Goal: Information Seeking & Learning: Check status

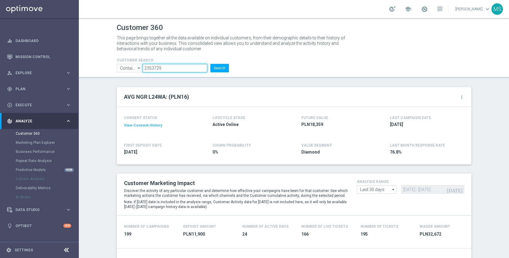
drag, startPoint x: 165, startPoint y: 66, endPoint x: 111, endPoint y: 65, distance: 53.7
click at [112, 65] on div "CUSTOMER SEARCH Contains Contains arrow_drop_down Show Selected 0 of NaN Contai…" at bounding box center [172, 62] width 121 height 19
paste input "3272633"
type input "3272633"
click at [211, 64] on button "Search" at bounding box center [220, 68] width 19 height 8
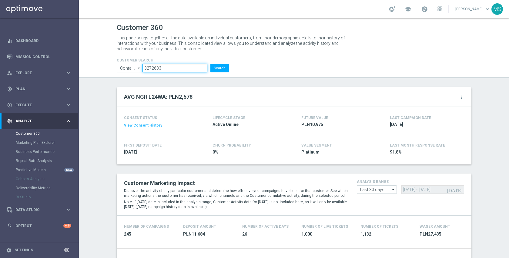
drag, startPoint x: 163, startPoint y: 68, endPoint x: 124, endPoint y: 68, distance: 39.1
click at [124, 68] on ul "Contains Contains arrow_drop_down Show Selected 0 of NaN Contains Equals" at bounding box center [172, 68] width 115 height 8
paste input "1205921"
type input "1205921"
click at [211, 64] on button "Search" at bounding box center [220, 68] width 19 height 8
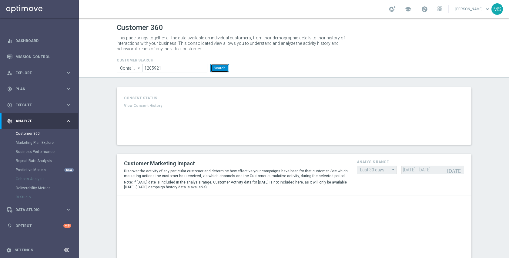
click at [213, 69] on button "Search" at bounding box center [220, 68] width 19 height 8
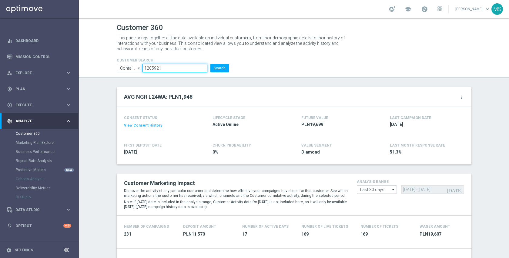
drag, startPoint x: 168, startPoint y: 68, endPoint x: 118, endPoint y: 65, distance: 50.1
click at [118, 65] on ul "Contains Contains arrow_drop_down Show Selected 0 of NaN Contains Equals" at bounding box center [172, 68] width 115 height 8
paste input "945414"
type input "945414"
click at [211, 64] on button "Search" at bounding box center [220, 68] width 19 height 8
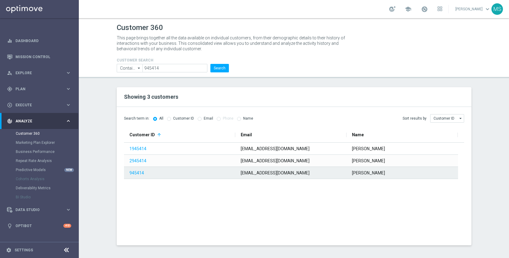
click at [225, 176] on span "945414" at bounding box center [179, 173] width 99 height 12
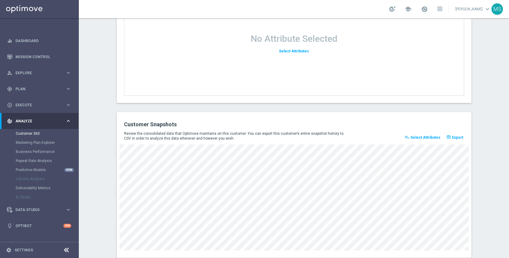
scroll to position [795, 0]
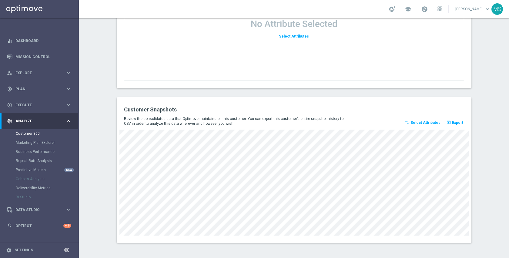
drag, startPoint x: 329, startPoint y: 236, endPoint x: 333, endPoint y: 237, distance: 4.3
click at [333, 237] on div "Customer Snapshots Review the consolidated data that Optimove maintains on this…" at bounding box center [294, 170] width 355 height 146
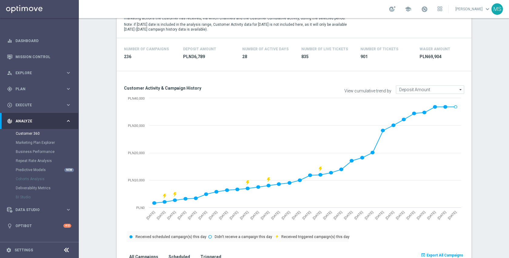
scroll to position [0, 0]
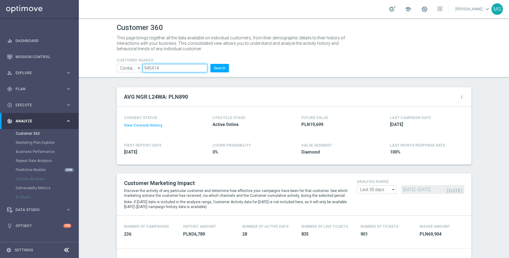
drag, startPoint x: 168, startPoint y: 68, endPoint x: 122, endPoint y: 66, distance: 46.8
click at [122, 67] on ul "Contains Contains arrow_drop_down Show Selected 0 of NaN Contains Equals" at bounding box center [172, 68] width 115 height 8
paste input "2063344"
type input "2063344"
click at [211, 64] on button "Search" at bounding box center [220, 68] width 19 height 8
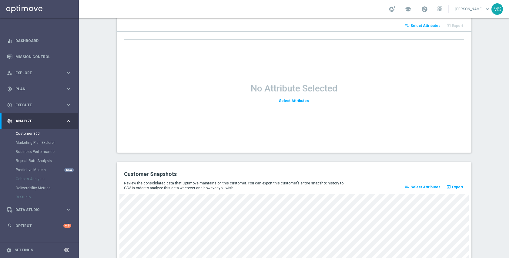
scroll to position [795, 0]
